Goal: Information Seeking & Learning: Learn about a topic

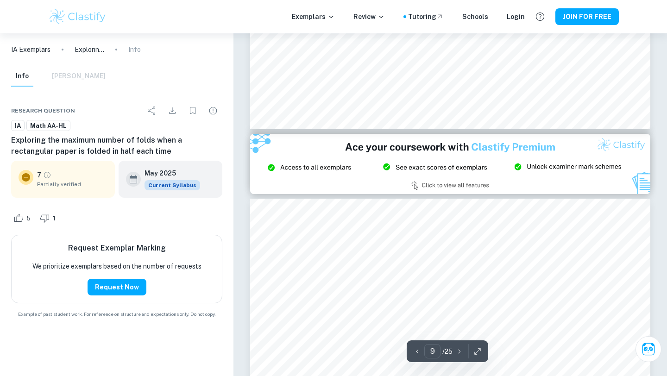
type input "8"
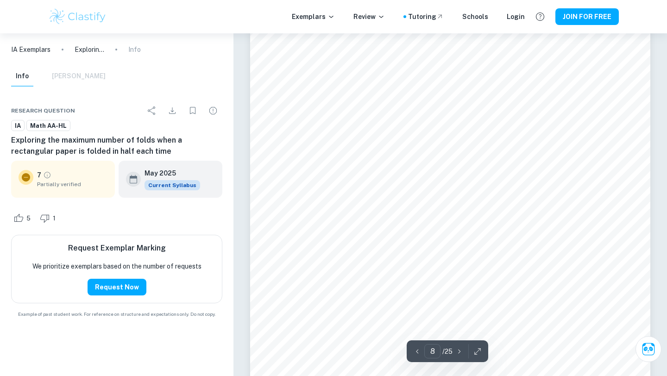
scroll to position [4226, 0]
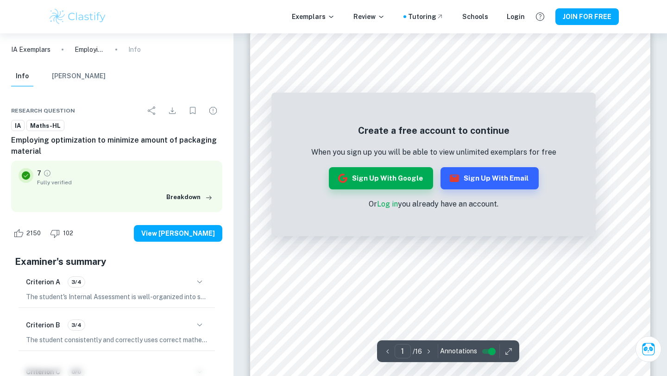
scroll to position [18, 0]
click at [389, 182] on button "Sign up with Google" at bounding box center [381, 178] width 104 height 22
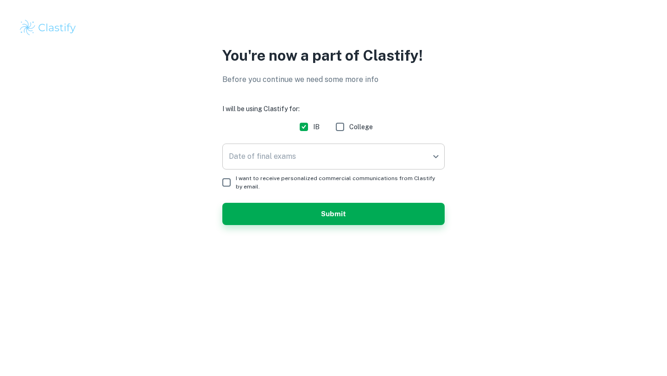
click at [292, 152] on body "We value your privacy We use cookies to enhance your browsing experience, serve…" at bounding box center [333, 188] width 667 height 376
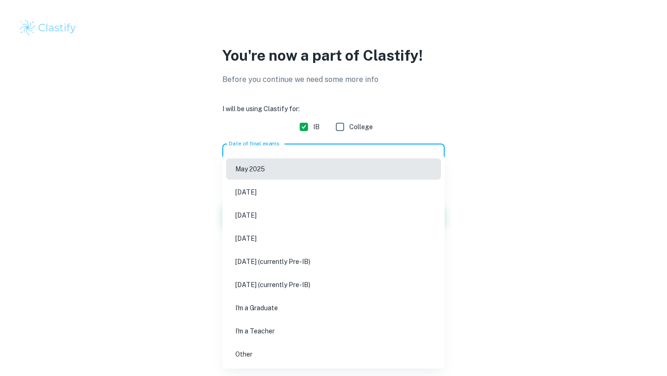
click at [206, 206] on div at bounding box center [333, 188] width 667 height 376
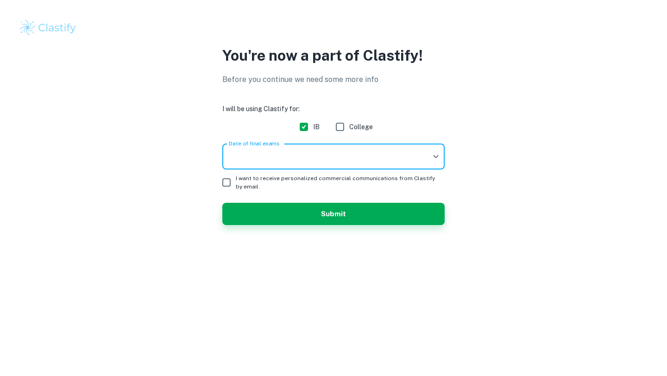
click at [224, 182] on input "I want to receive personalized commercial communications from Clastify by email." at bounding box center [226, 182] width 19 height 19
checkbox input "true"
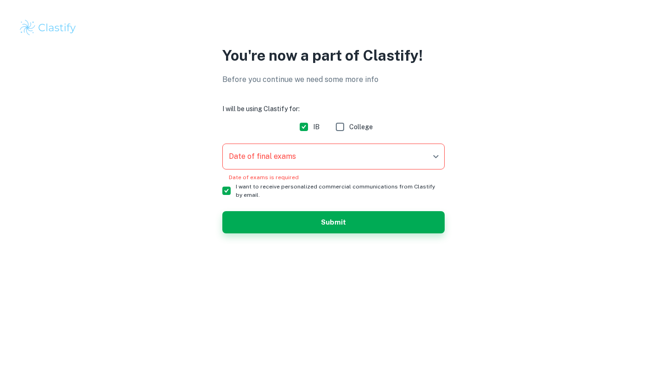
click at [243, 165] on body "We value your privacy We use cookies to enhance your browsing experience, serve…" at bounding box center [333, 188] width 667 height 376
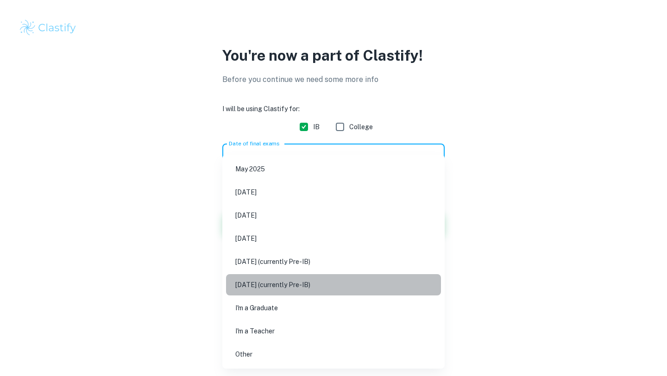
click at [265, 278] on li "November 2027 (currently Pre-IB)" at bounding box center [333, 284] width 215 height 21
type input "N27"
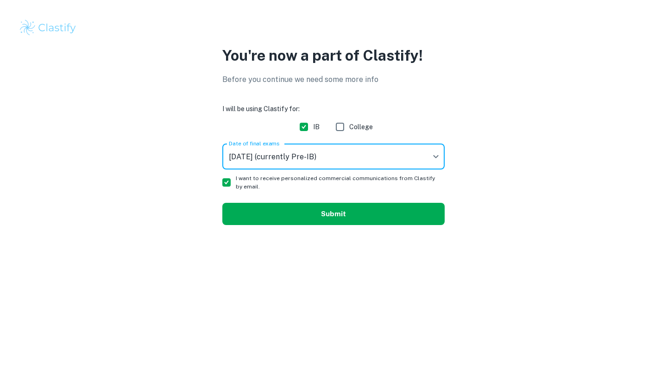
click at [280, 221] on button "Submit" at bounding box center [333, 214] width 222 height 22
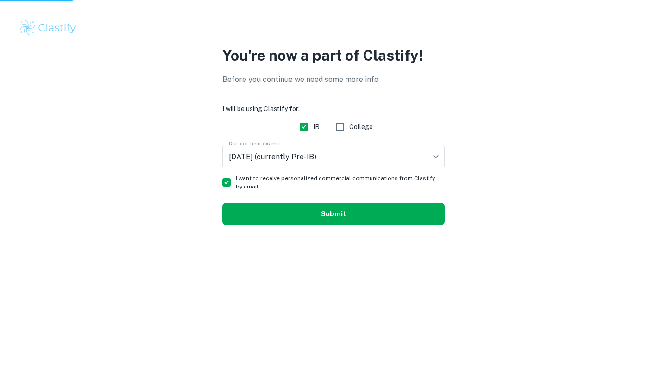
click at [266, 212] on button "Submit" at bounding box center [333, 214] width 222 height 22
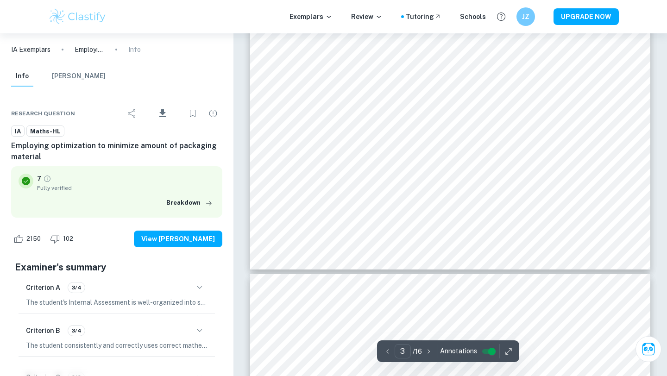
scroll to position [1611, 0]
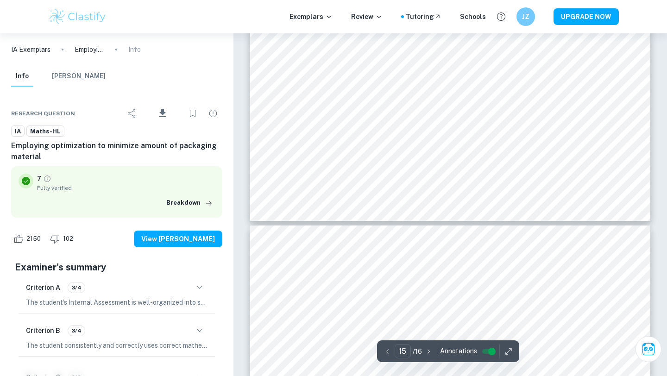
type input "16"
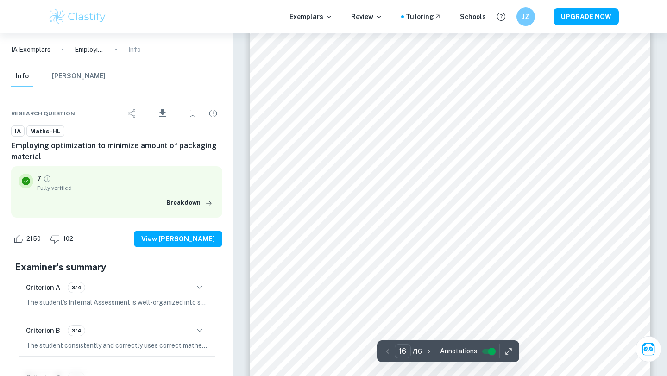
scroll to position [9060, 0]
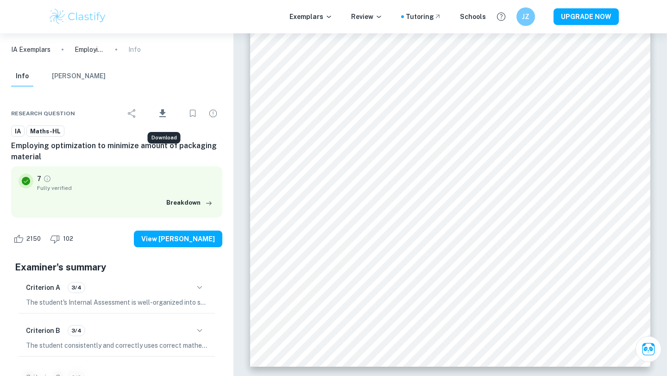
click at [163, 113] on icon "Download" at bounding box center [162, 113] width 6 height 8
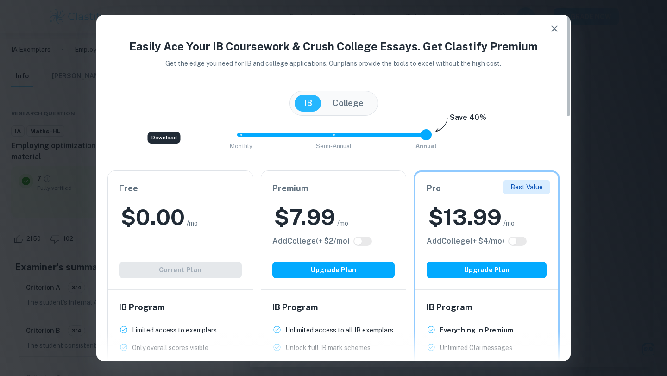
click at [205, 269] on div "Free $ 0.00 /mo Add College (+ $ 2 /mo) Current Plan" at bounding box center [180, 230] width 145 height 119
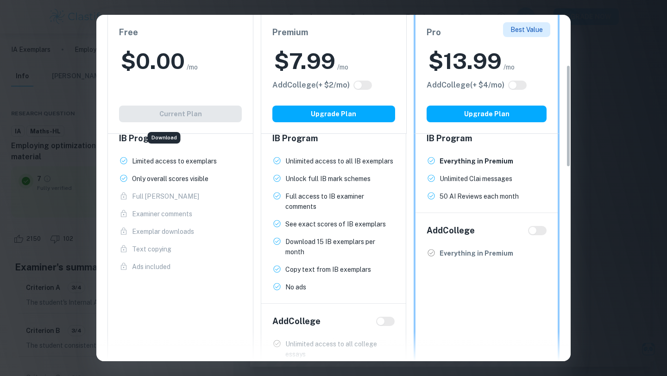
scroll to position [165, 0]
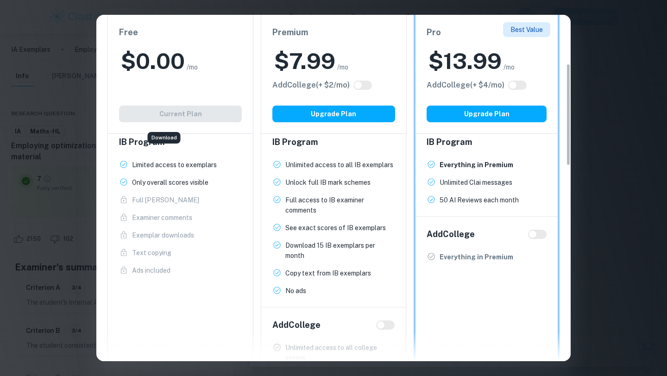
click at [588, 41] on div "Easily Ace Your IB Coursework & Crush College Essays. Get Clastify Premium Get …" at bounding box center [333, 188] width 667 height 376
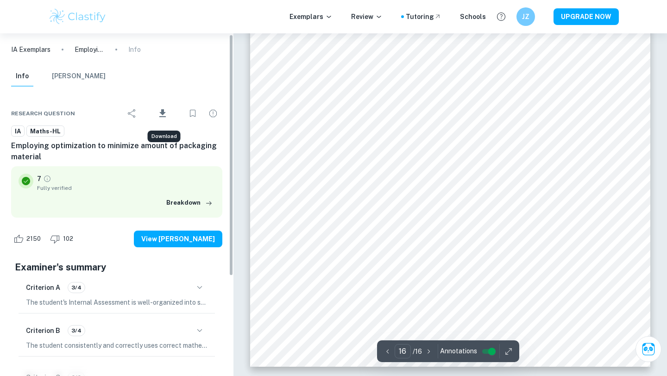
scroll to position [5, 0]
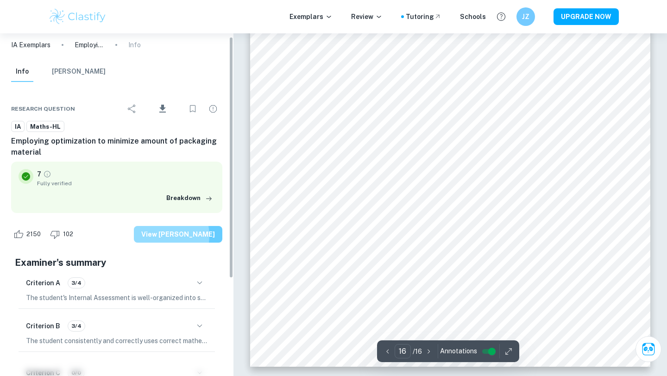
click at [173, 236] on button "View [PERSON_NAME]" at bounding box center [178, 234] width 88 height 17
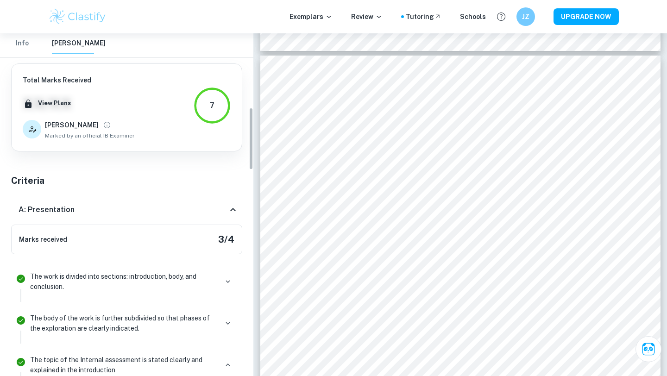
scroll to position [0, 0]
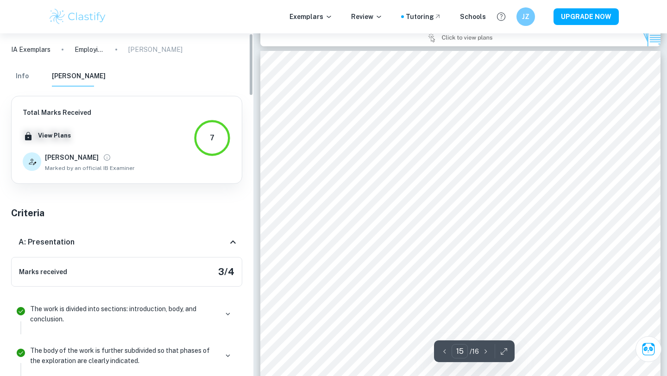
type input "14"
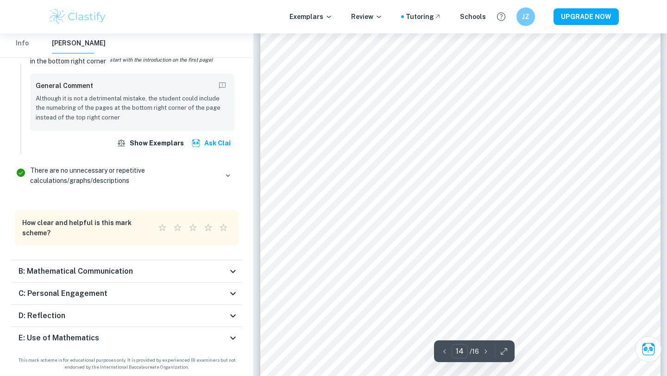
scroll to position [7591, 0]
click at [65, 268] on h6 "B: Mathematical Communication" at bounding box center [76, 271] width 114 height 11
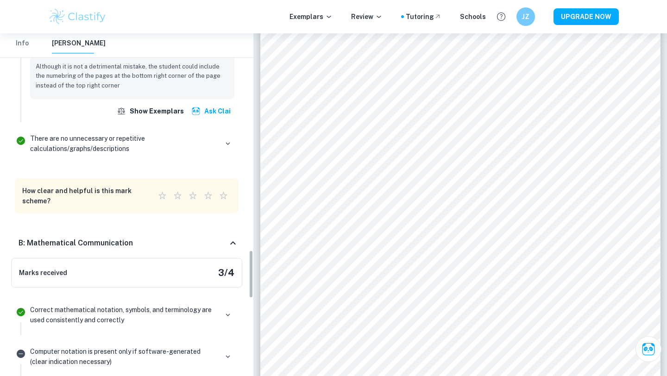
scroll to position [1524, 0]
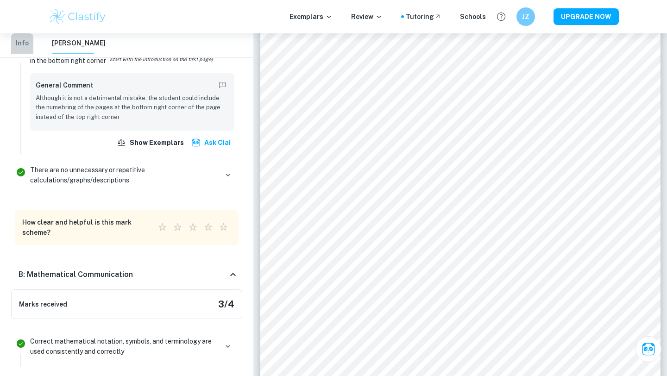
click at [18, 42] on button "Info" at bounding box center [22, 43] width 22 height 20
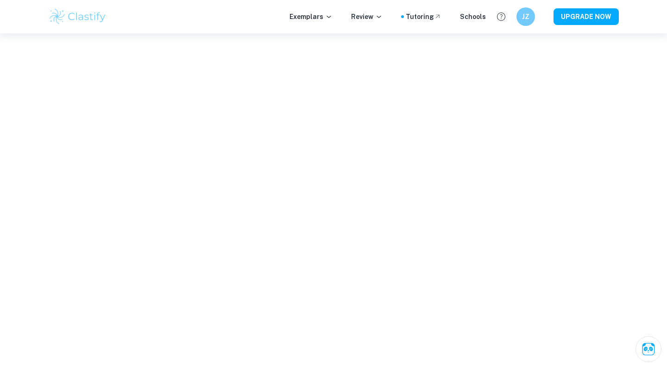
scroll to position [143, 0]
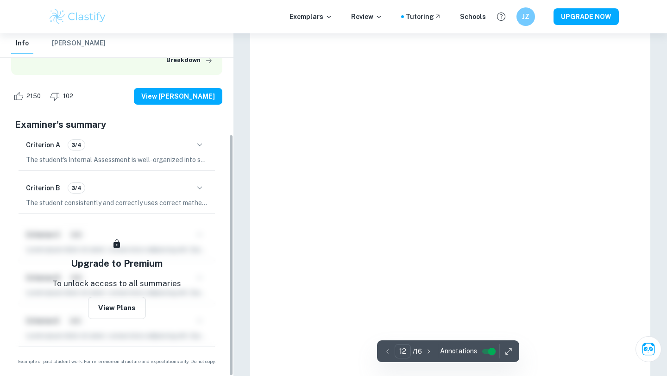
type input "12"
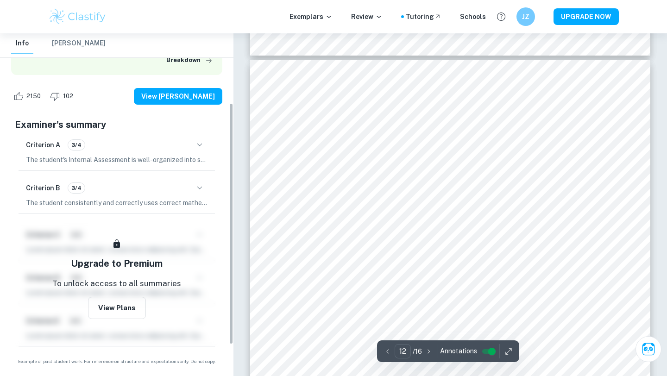
scroll to position [0, 0]
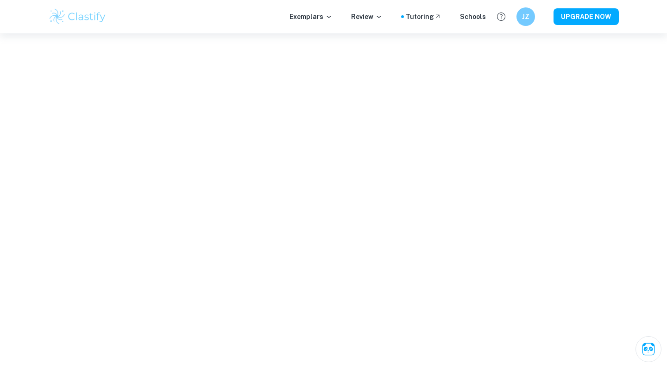
scroll to position [2011, 0]
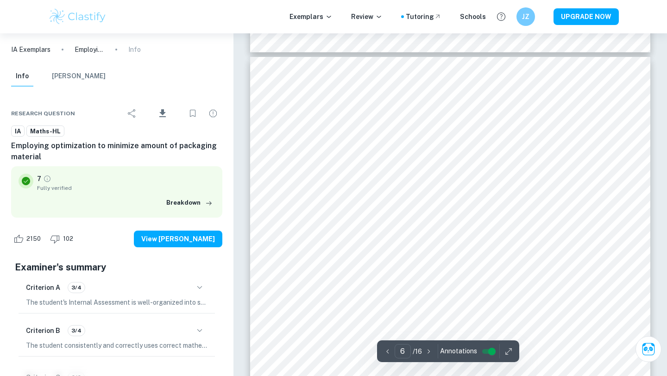
scroll to position [3016, 0]
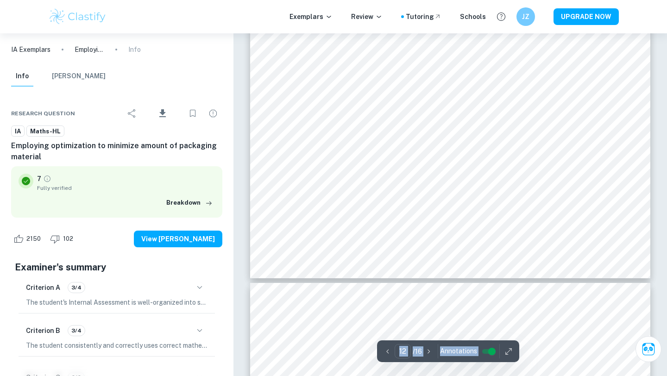
scroll to position [6810, 0]
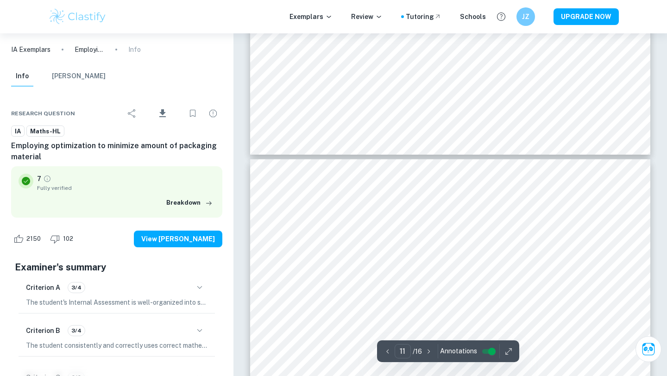
scroll to position [6314, 0]
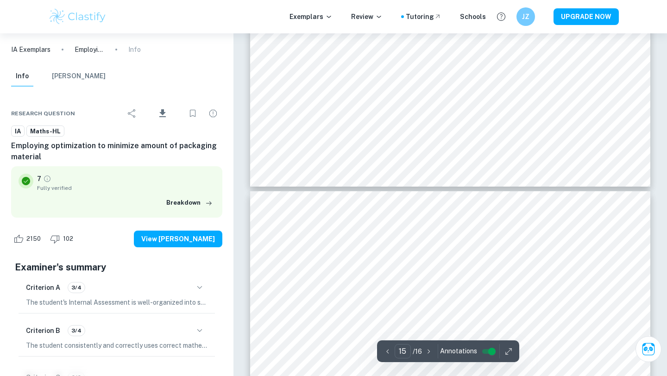
type input "16"
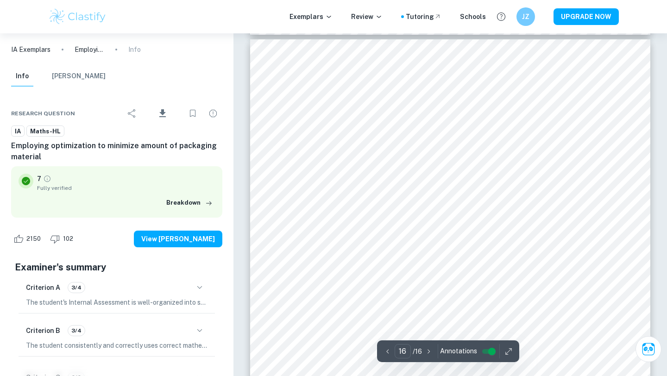
scroll to position [8821, 0]
